Goal: Transaction & Acquisition: Obtain resource

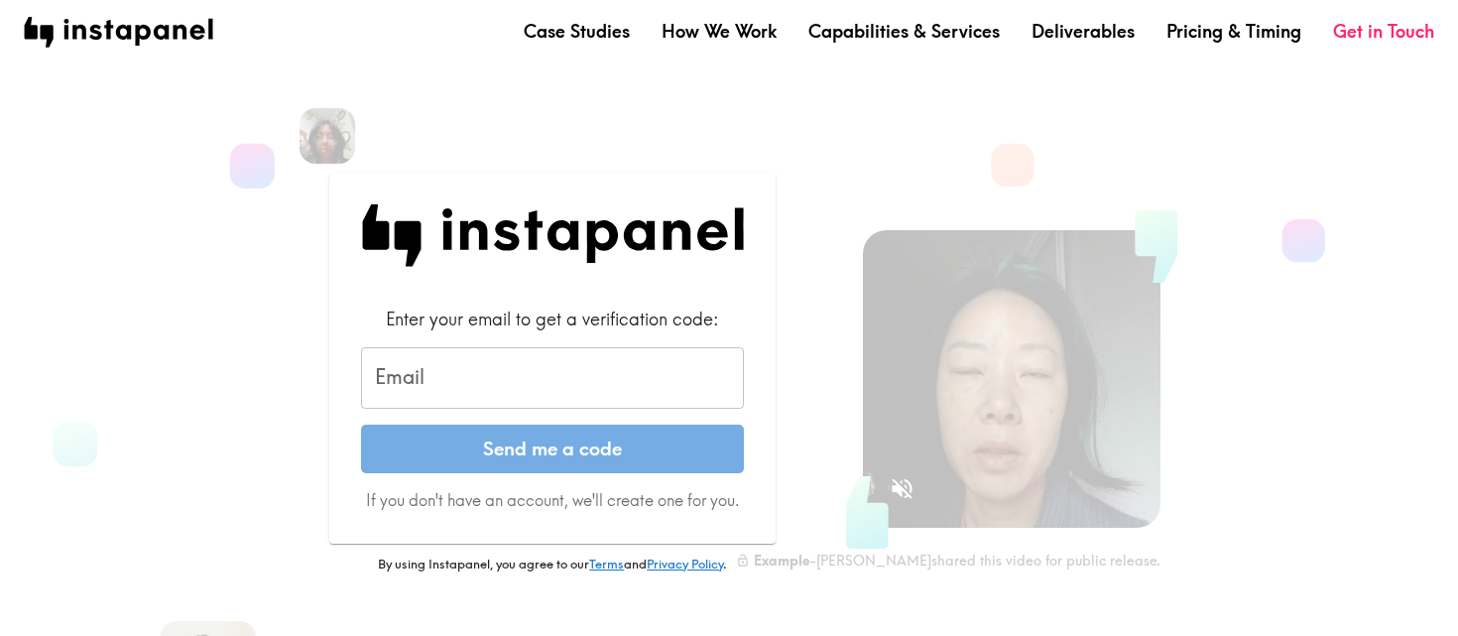
click at [522, 371] on input "Email" at bounding box center [552, 378] width 383 height 62
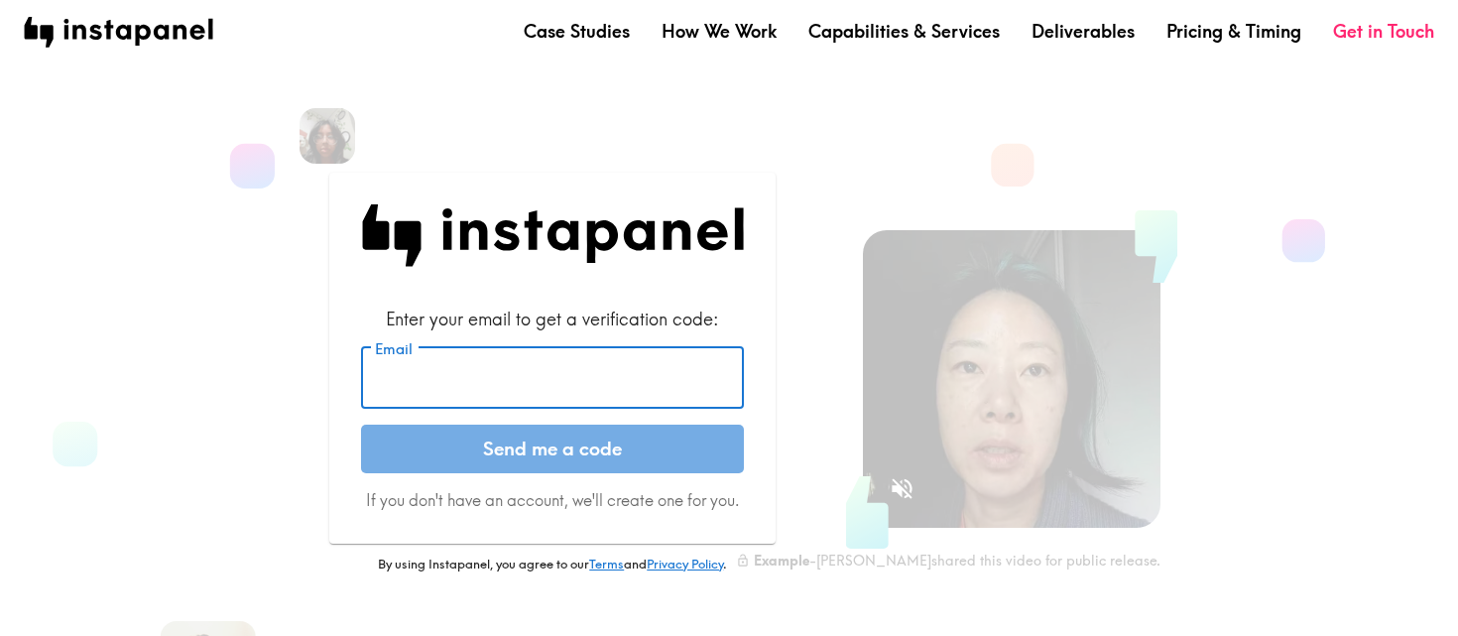
type input "[EMAIL_ADDRESS][DOMAIN_NAME]"
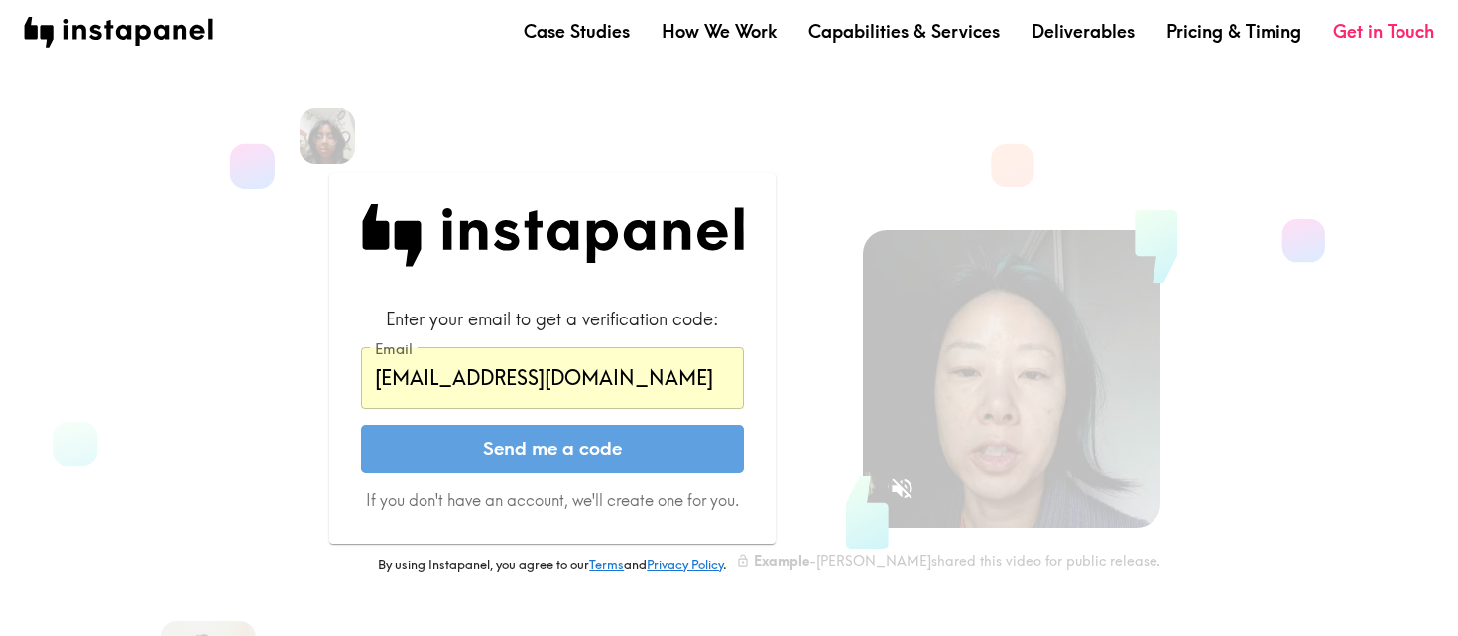
click at [575, 461] on button "Send me a code" at bounding box center [552, 450] width 383 height 50
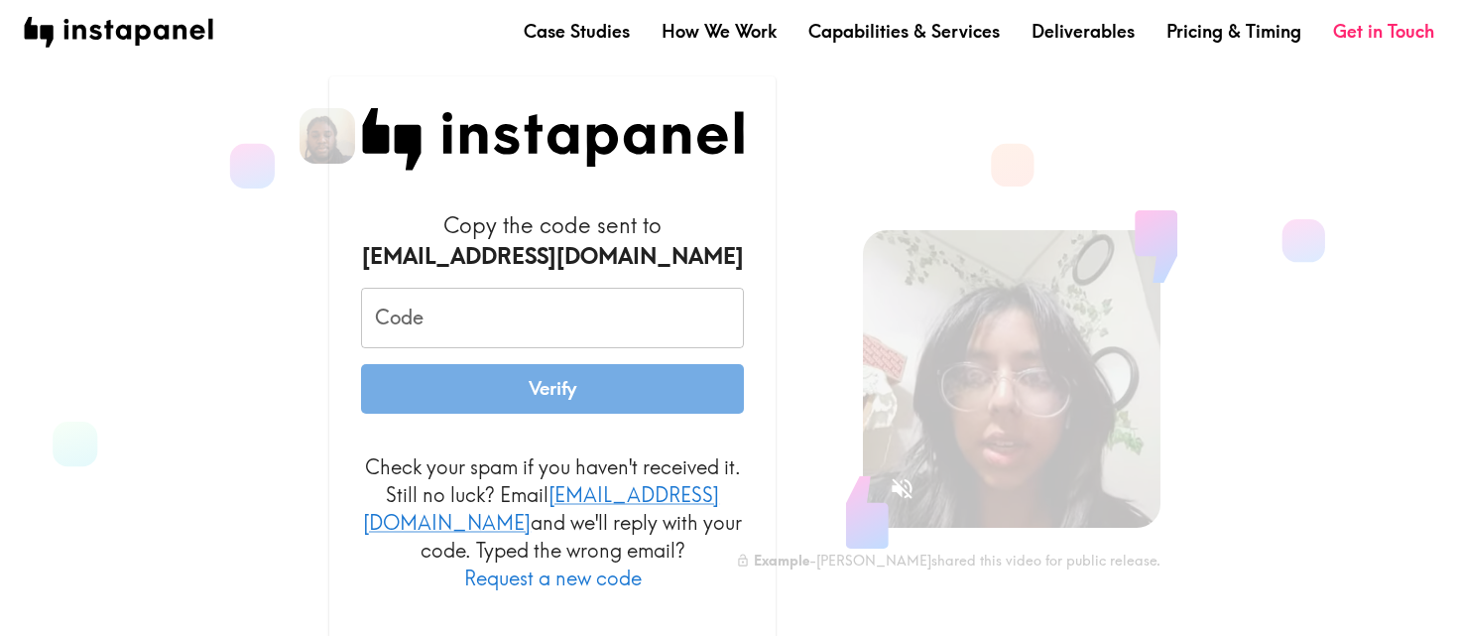
click at [655, 341] on input "Code" at bounding box center [552, 319] width 383 height 62
paste input "UF6_kN8_Pq5"
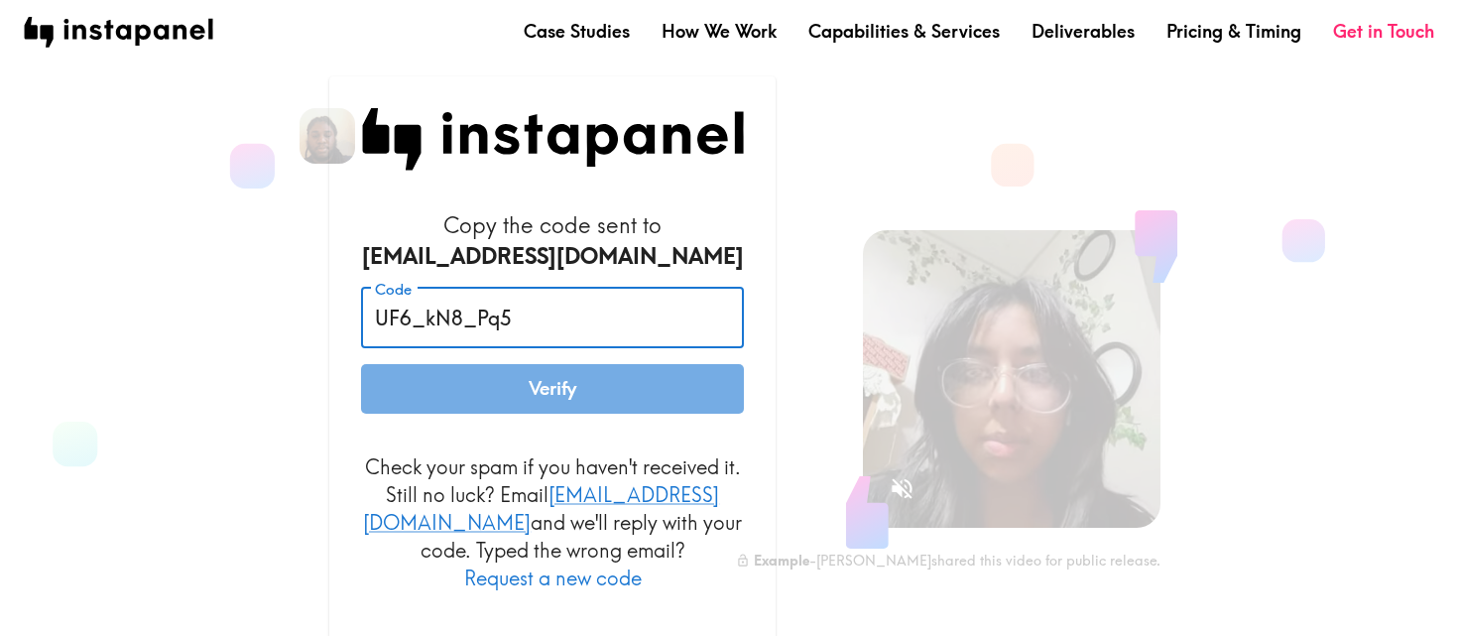
type input "UF6_kN8_Pq5"
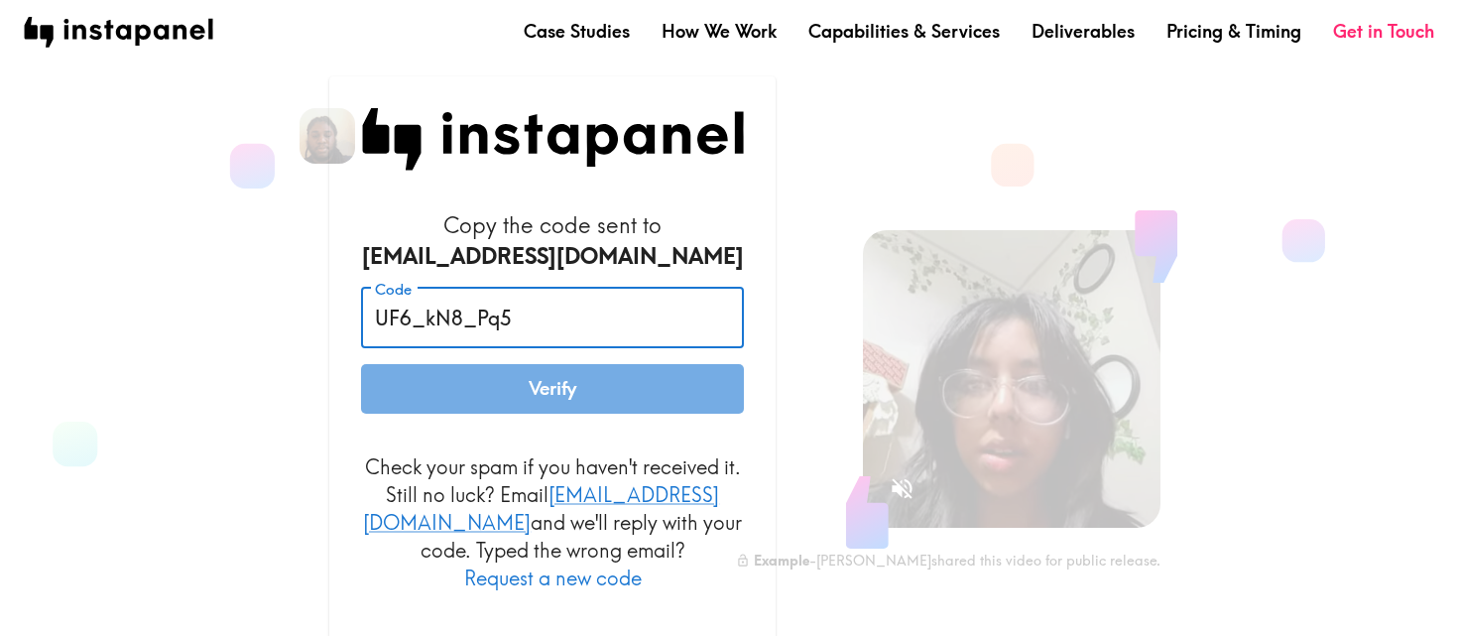
click at [615, 401] on button "Verify" at bounding box center [552, 389] width 383 height 50
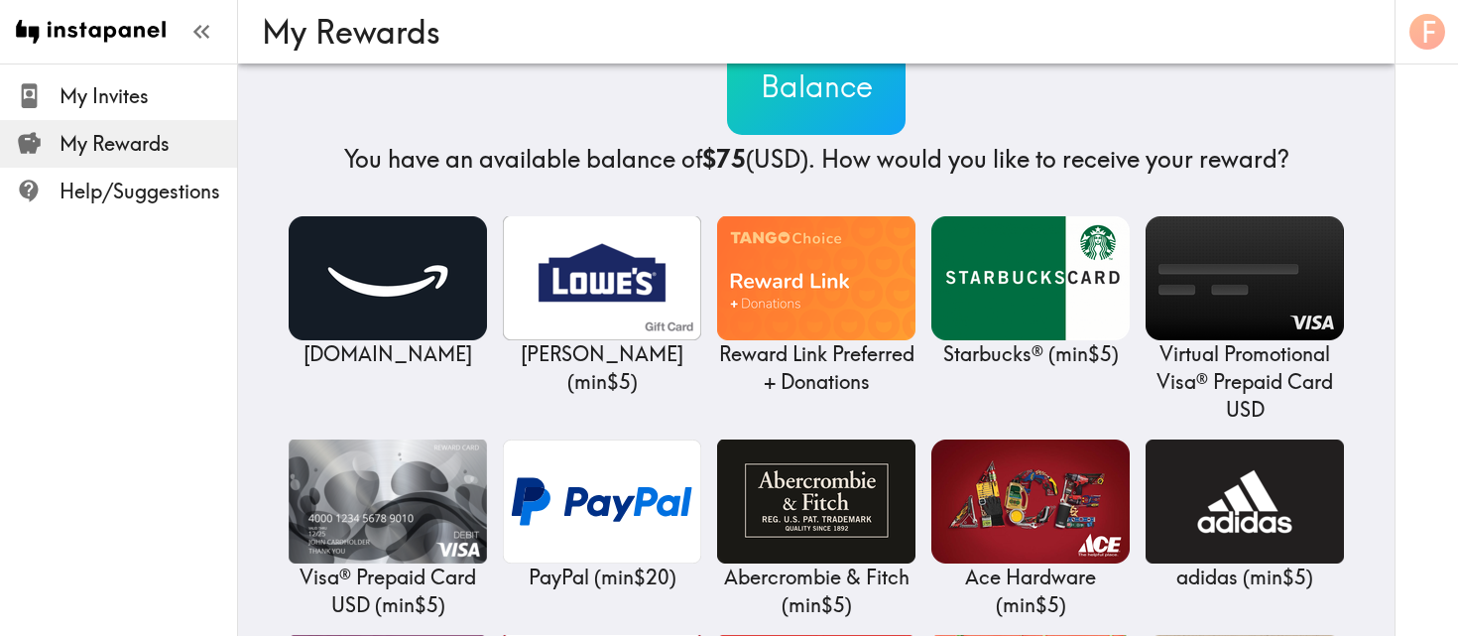
scroll to position [138, 0]
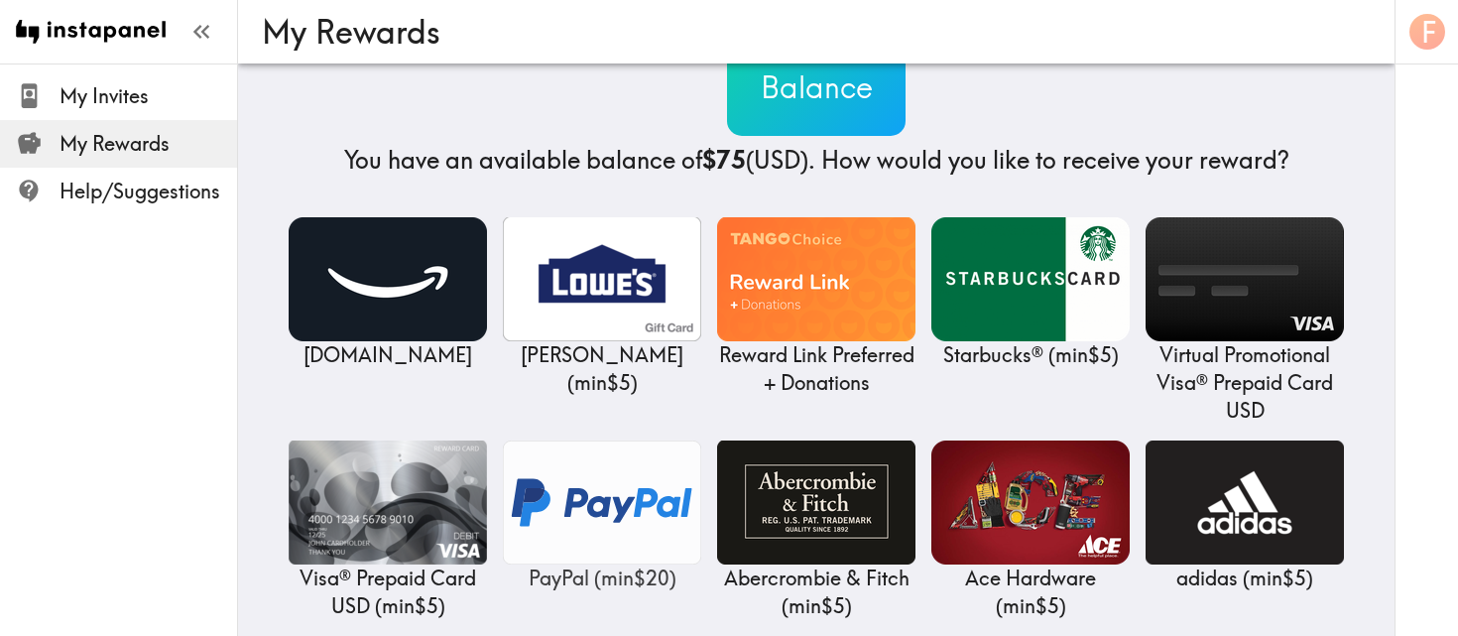
click at [569, 500] on img at bounding box center [602, 503] width 198 height 124
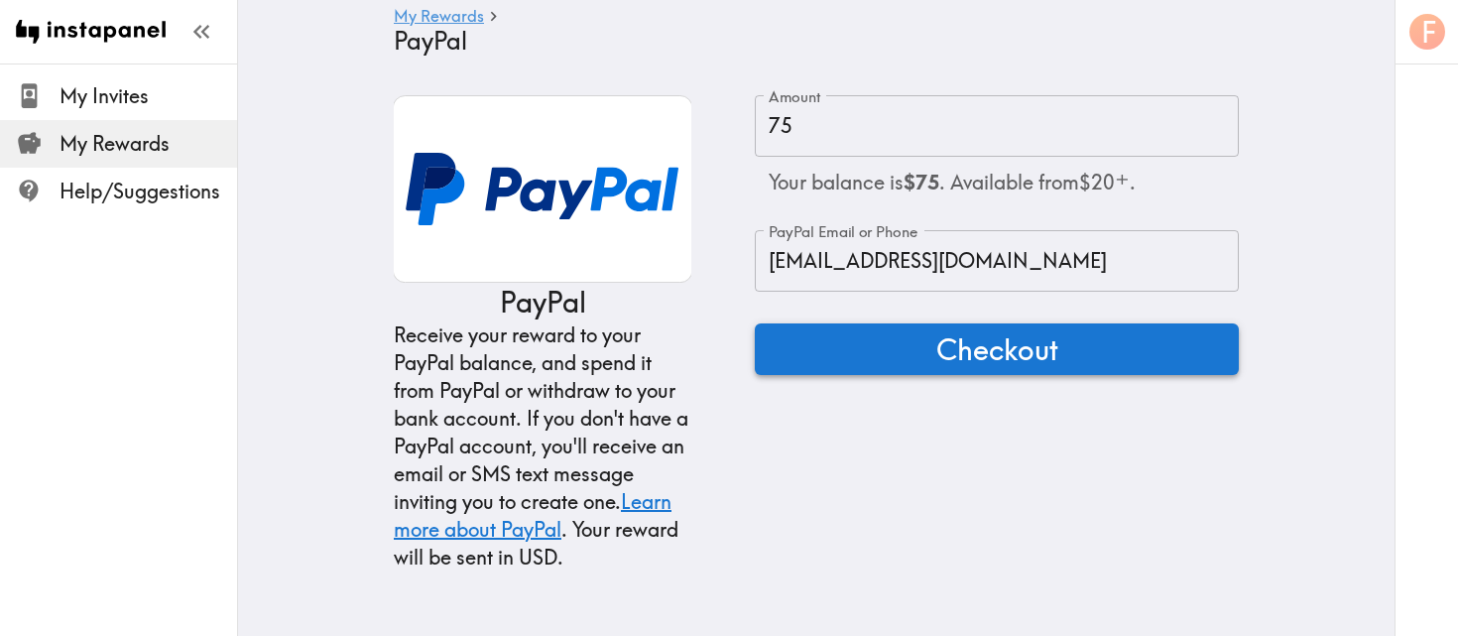
click at [876, 343] on button "Checkout" at bounding box center [997, 349] width 484 height 52
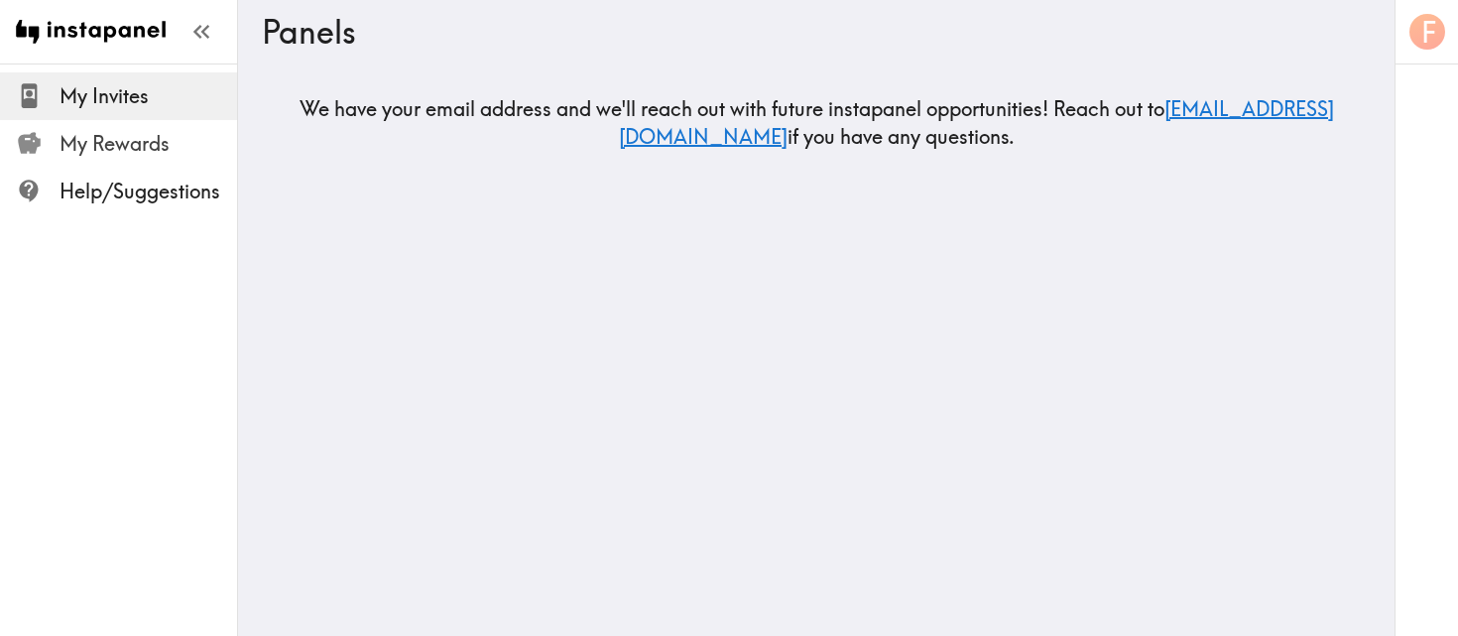
click at [112, 144] on span "My Rewards" at bounding box center [149, 144] width 178 height 28
